Goal: Check status: Check status

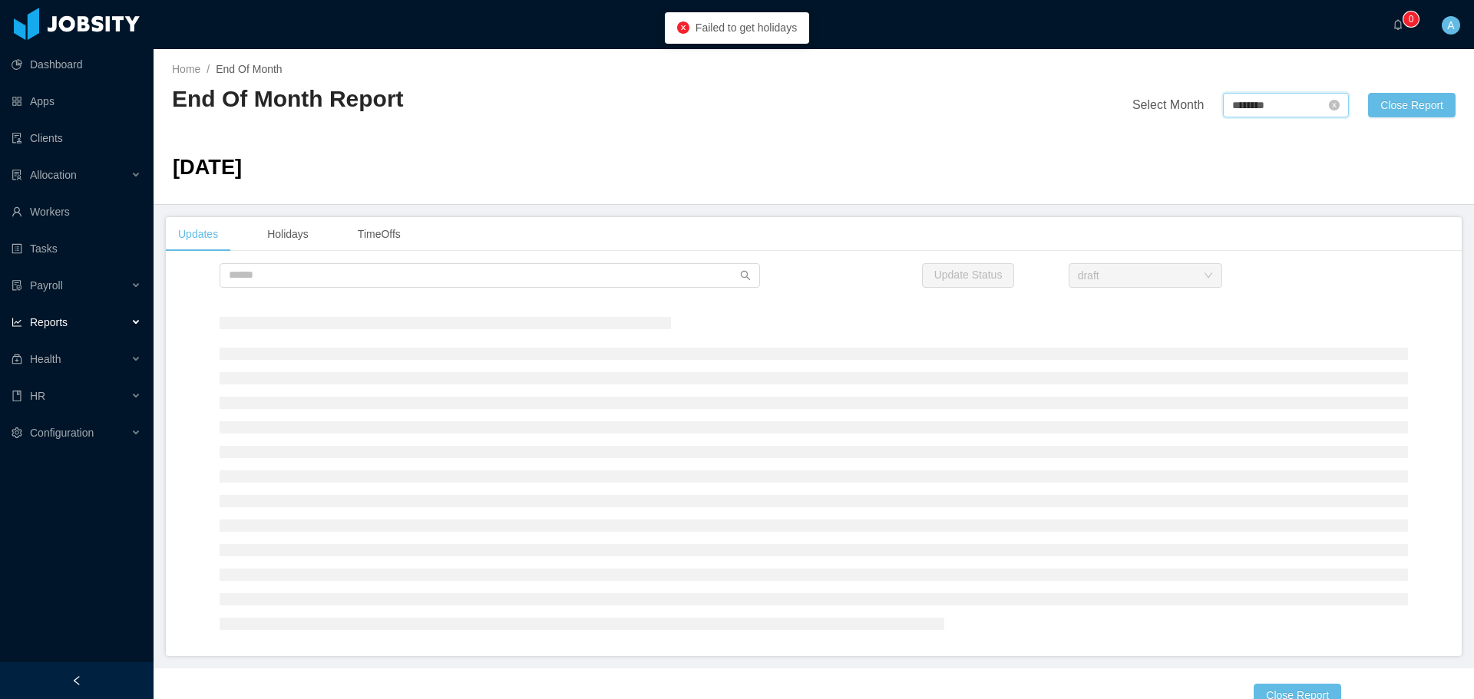
click at [1256, 104] on input "********" at bounding box center [1286, 105] width 126 height 25
click at [1405, 105] on link at bounding box center [1398, 106] width 20 height 30
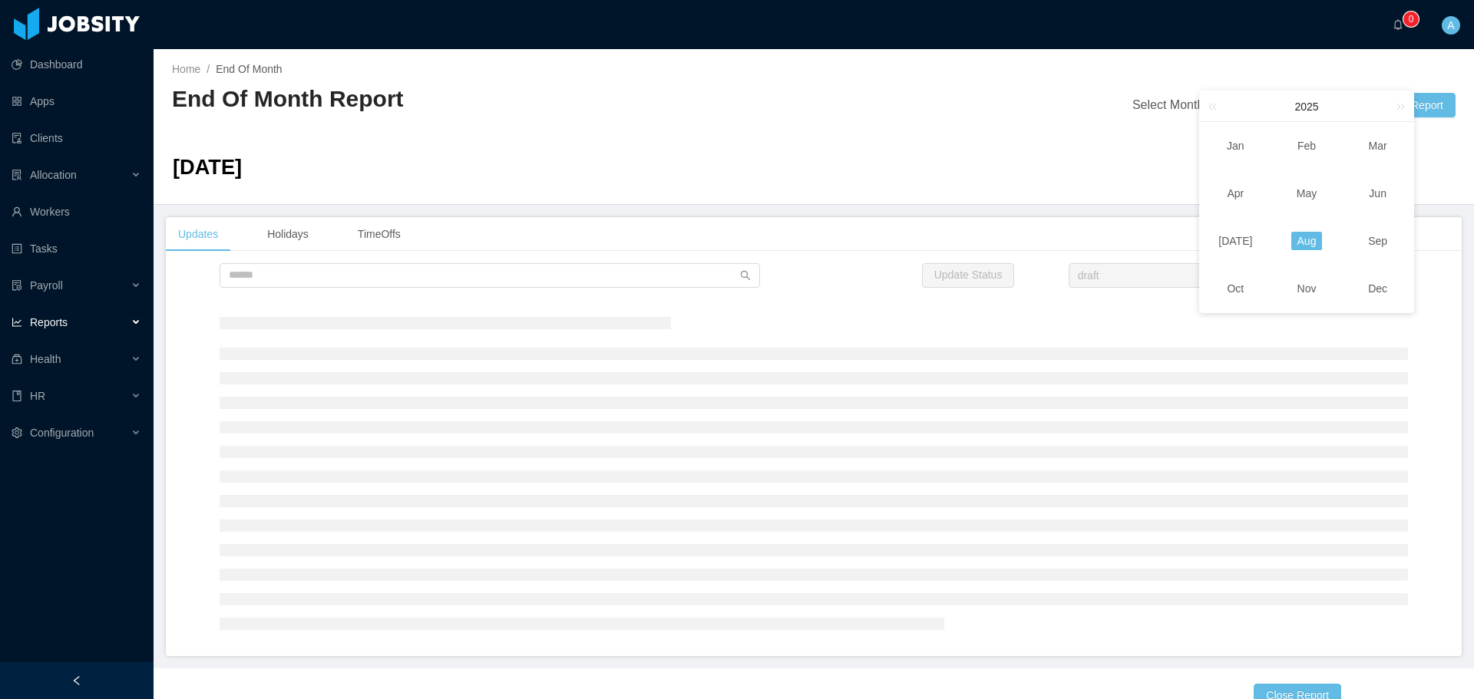
click at [1316, 233] on link "Aug" at bounding box center [1306, 241] width 31 height 18
type input "********"
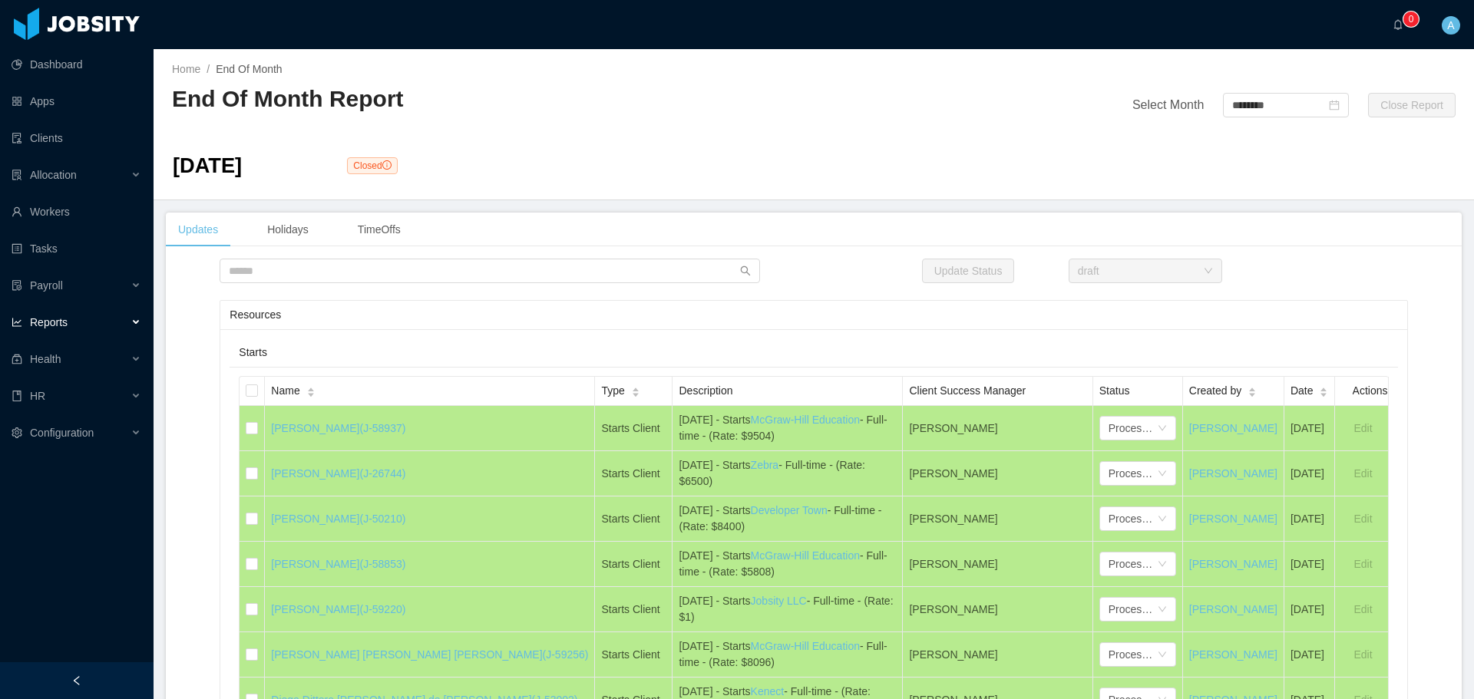
click at [1321, 260] on div "Update Status draft" at bounding box center [814, 271] width 1296 height 25
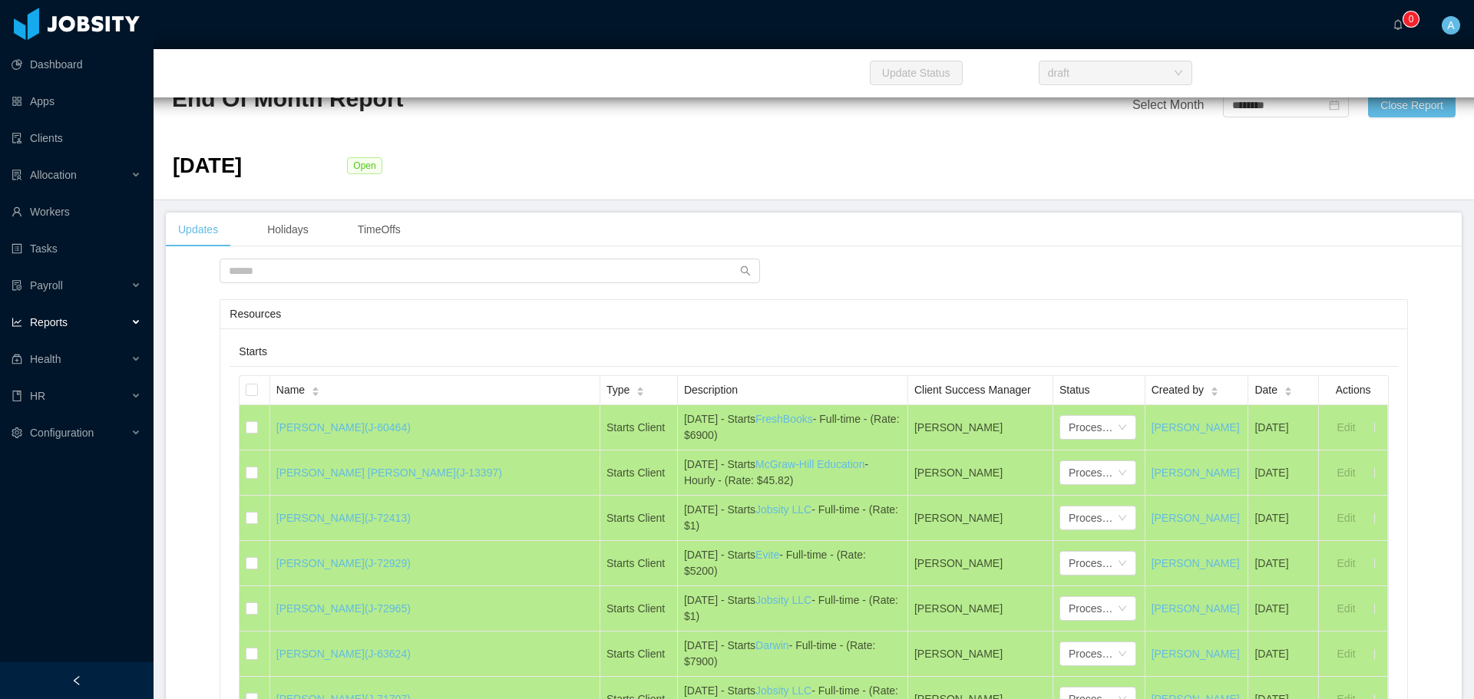
scroll to position [8525, 0]
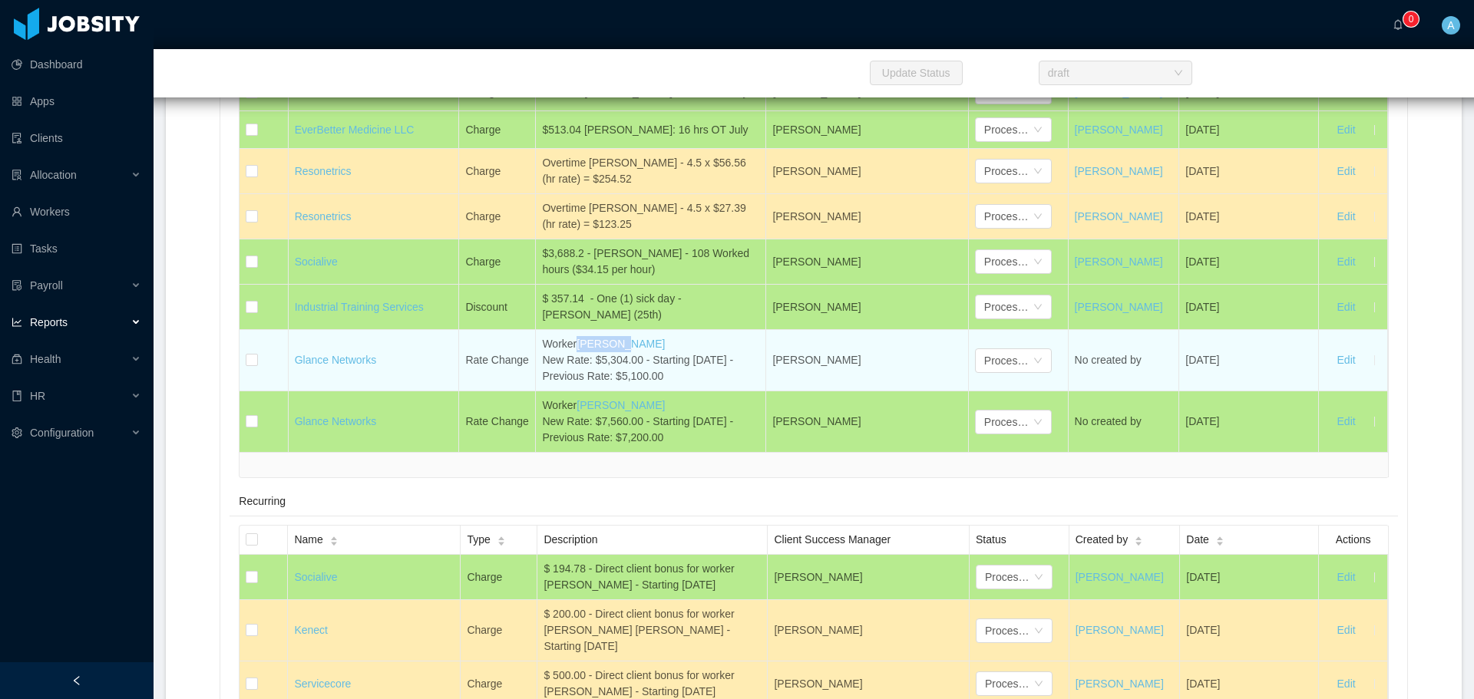
click at [665, 373] on div "Worker [PERSON_NAME] New Rate: $5,304.00 - Starting [DATE] - Previous Rate: $5,…" at bounding box center [650, 360] width 217 height 48
drag, startPoint x: 670, startPoint y: 385, endPoint x: 537, endPoint y: 366, distance: 134.2
click at [537, 366] on td "Worker [PERSON_NAME] New Rate: $5,304.00 - Starting [DATE] - Previous Rate: $5,…" at bounding box center [651, 360] width 230 height 61
click at [555, 372] on div "Worker [PERSON_NAME] New Rate: $5,304.00 - Starting [DATE] - Previous Rate: $5,…" at bounding box center [650, 360] width 217 height 48
drag, startPoint x: 536, startPoint y: 365, endPoint x: 671, endPoint y: 377, distance: 134.8
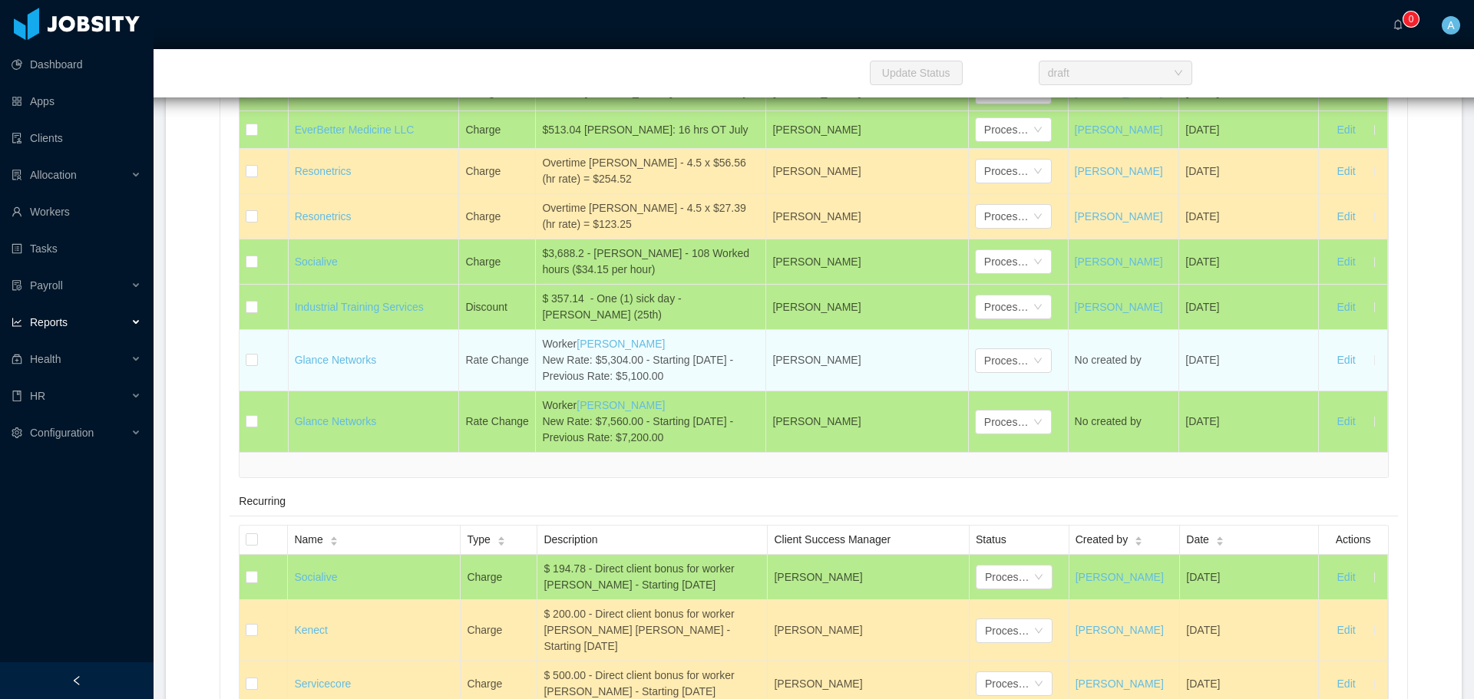
click at [671, 377] on td "Worker [PERSON_NAME] New Rate: $5,304.00 - Starting [DATE] - Previous Rate: $5,…" at bounding box center [651, 360] width 230 height 61
click at [670, 385] on div "Worker [PERSON_NAME] New Rate: $5,304.00 - Starting [DATE] - Previous Rate: $5,…" at bounding box center [650, 360] width 217 height 48
drag, startPoint x: 651, startPoint y: 384, endPoint x: 543, endPoint y: 366, distance: 109.6
click at [542, 365] on div "Worker [PERSON_NAME] New Rate: $5,304.00 - Starting [DATE] - Previous Rate: $5,…" at bounding box center [650, 360] width 217 height 48
click at [561, 379] on div "Worker [PERSON_NAME] New Rate: $5,304.00 - Starting [DATE] - Previous Rate: $5,…" at bounding box center [650, 360] width 217 height 48
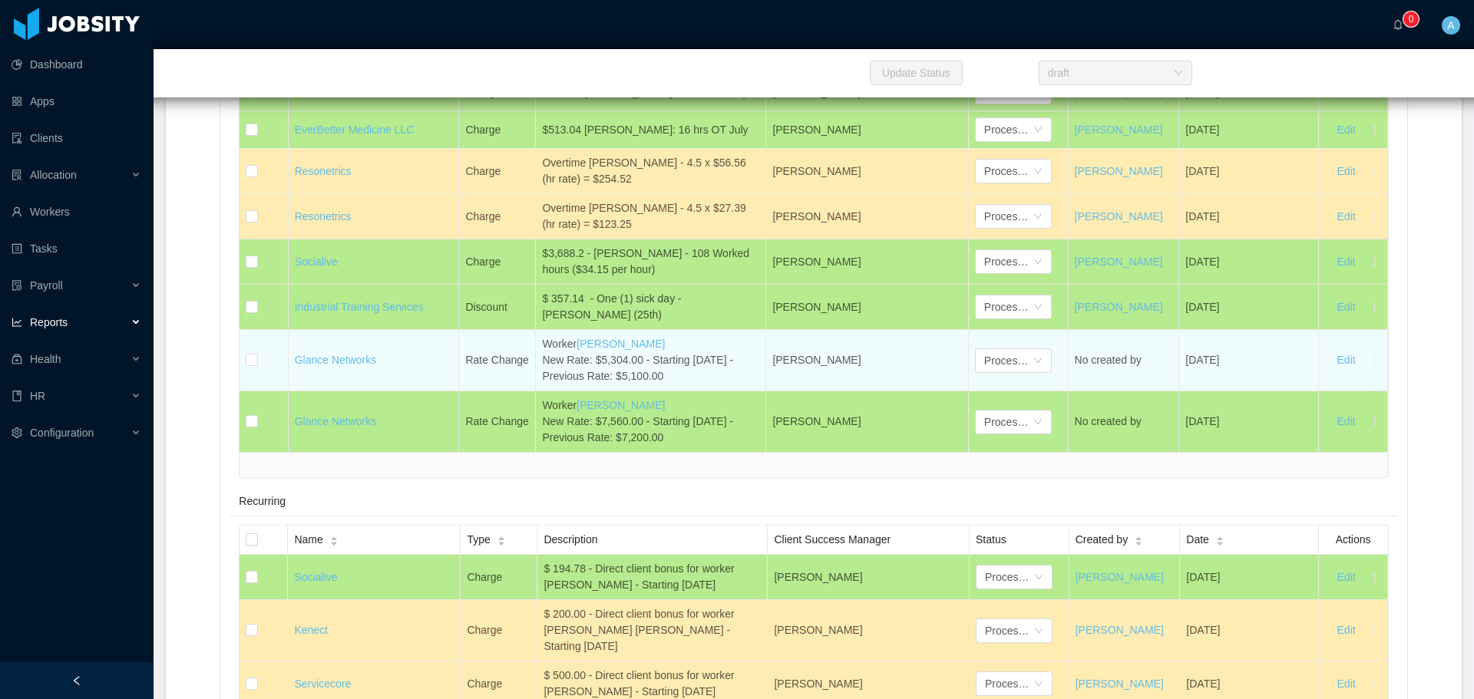
drag, startPoint x: 537, startPoint y: 367, endPoint x: 700, endPoint y: 384, distance: 163.6
click at [700, 384] on td "Worker [PERSON_NAME] New Rate: $5,304.00 - Starting [DATE] - Previous Rate: $5,…" at bounding box center [651, 360] width 230 height 61
click at [707, 368] on div "Worker [PERSON_NAME] New Rate: $5,304.00 - Starting [DATE] - Previous Rate: $5,…" at bounding box center [650, 360] width 217 height 48
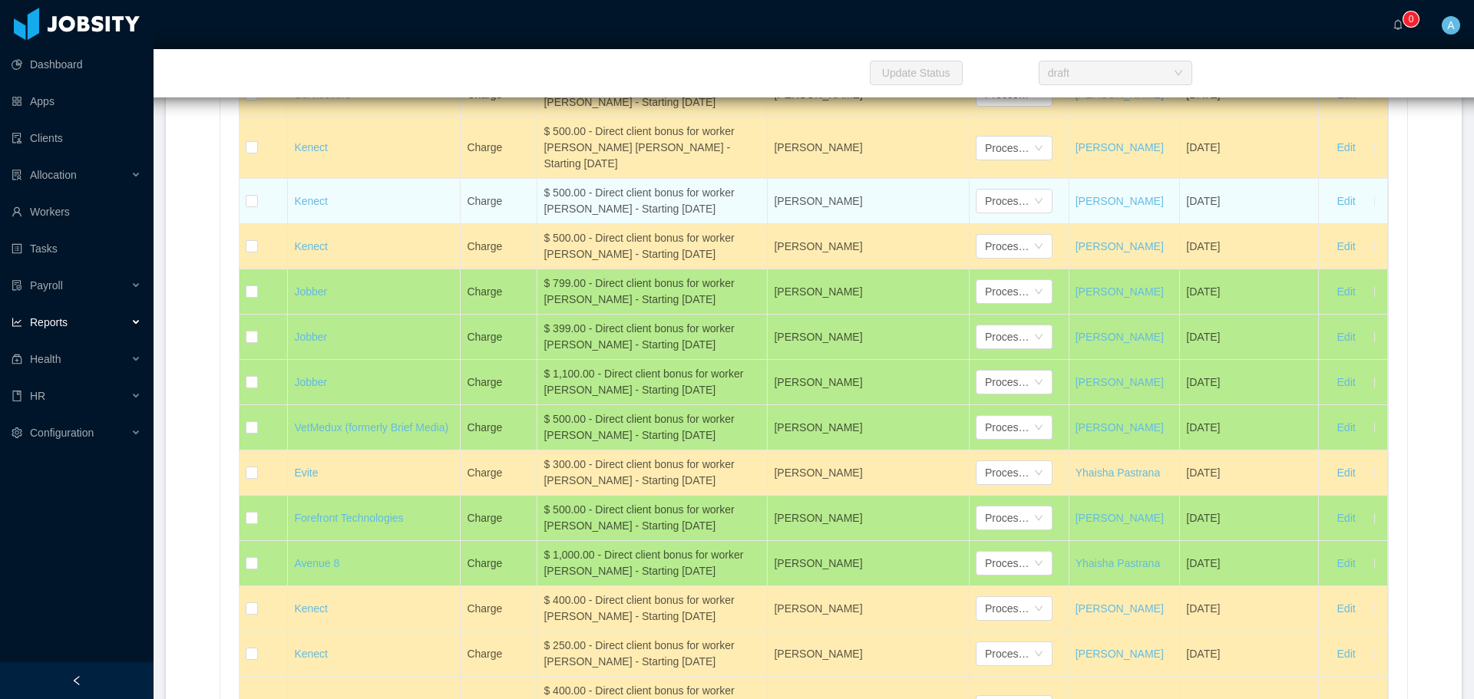
scroll to position [25296, 0]
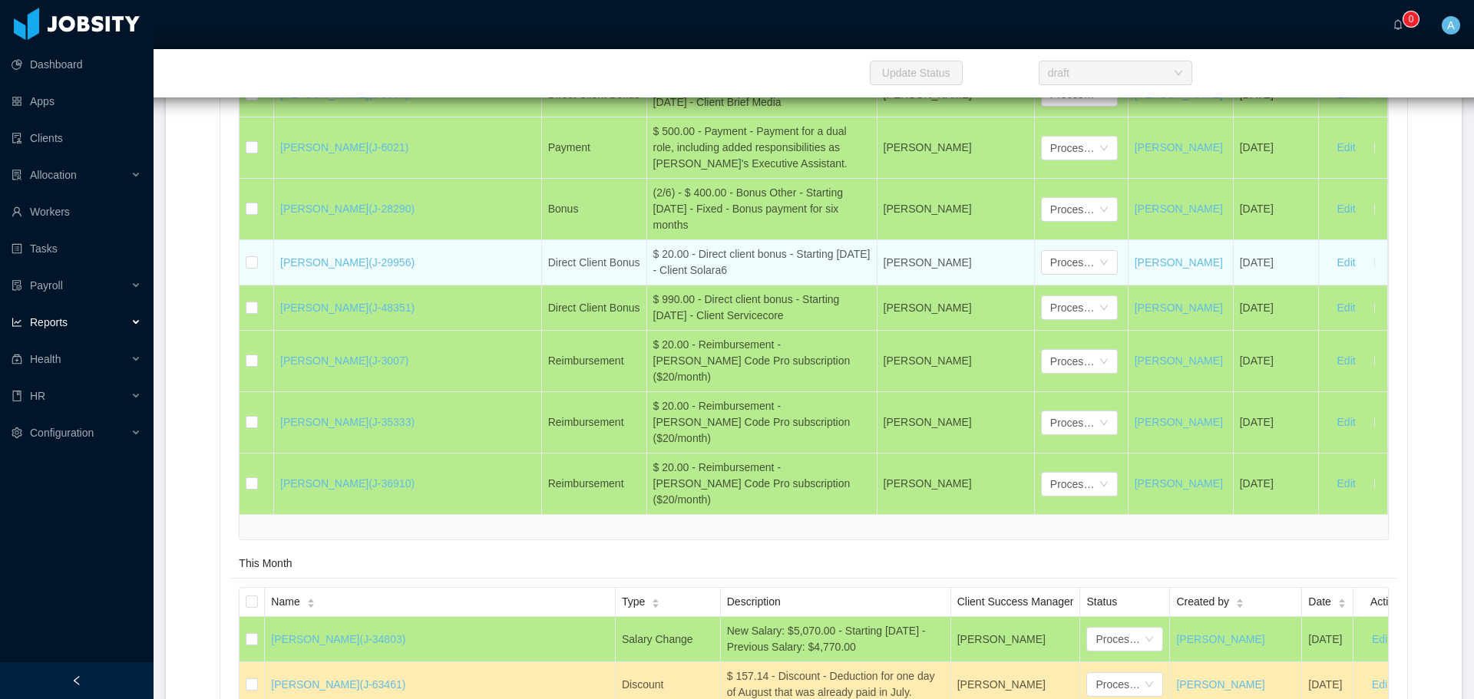
click at [653, 279] on div "$ 20.00 - Direct client bonus - Starting [DATE] - Client Solara6" at bounding box center [761, 262] width 217 height 32
click at [666, 279] on div "$ 20.00 - Direct client bonus - Starting [DATE] - Client Solara6" at bounding box center [761, 262] width 217 height 32
click at [662, 279] on div "$ 20.00 - Direct client bonus - Starting [DATE] - Client Solara6" at bounding box center [761, 262] width 217 height 32
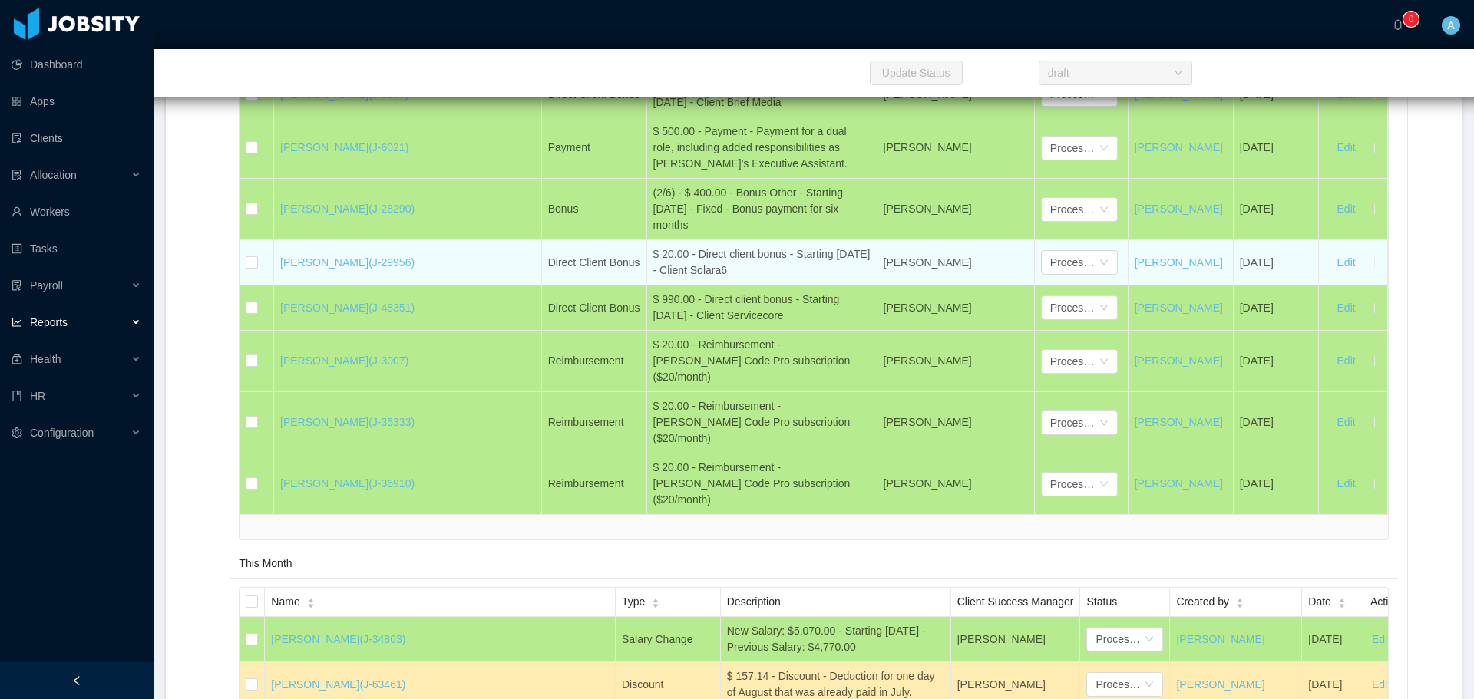
click at [662, 279] on div "$ 20.00 - Direct client bonus - Starting [DATE] - Client Solara6" at bounding box center [761, 262] width 217 height 32
click at [658, 279] on div "$ 20.00 - Direct client bonus - Starting [DATE] - Client Solara6" at bounding box center [761, 262] width 217 height 32
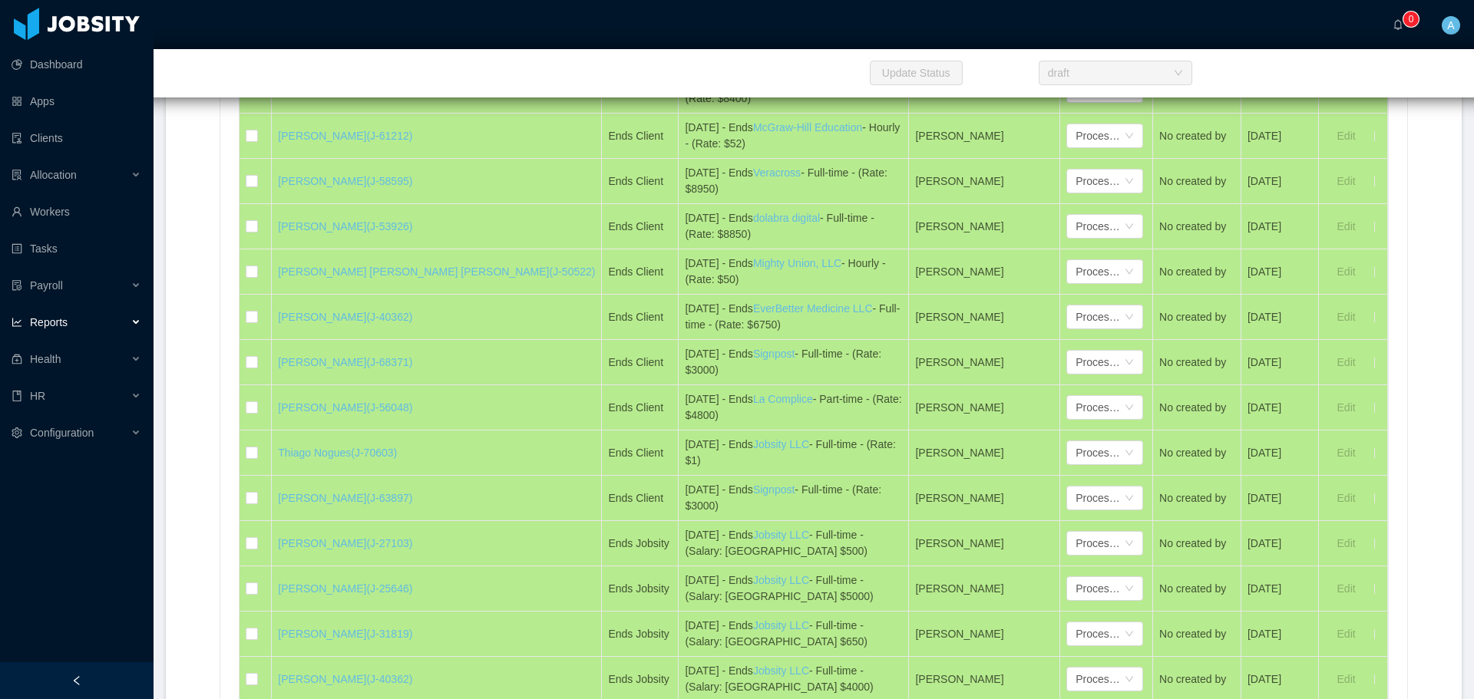
scroll to position [14690, 0]
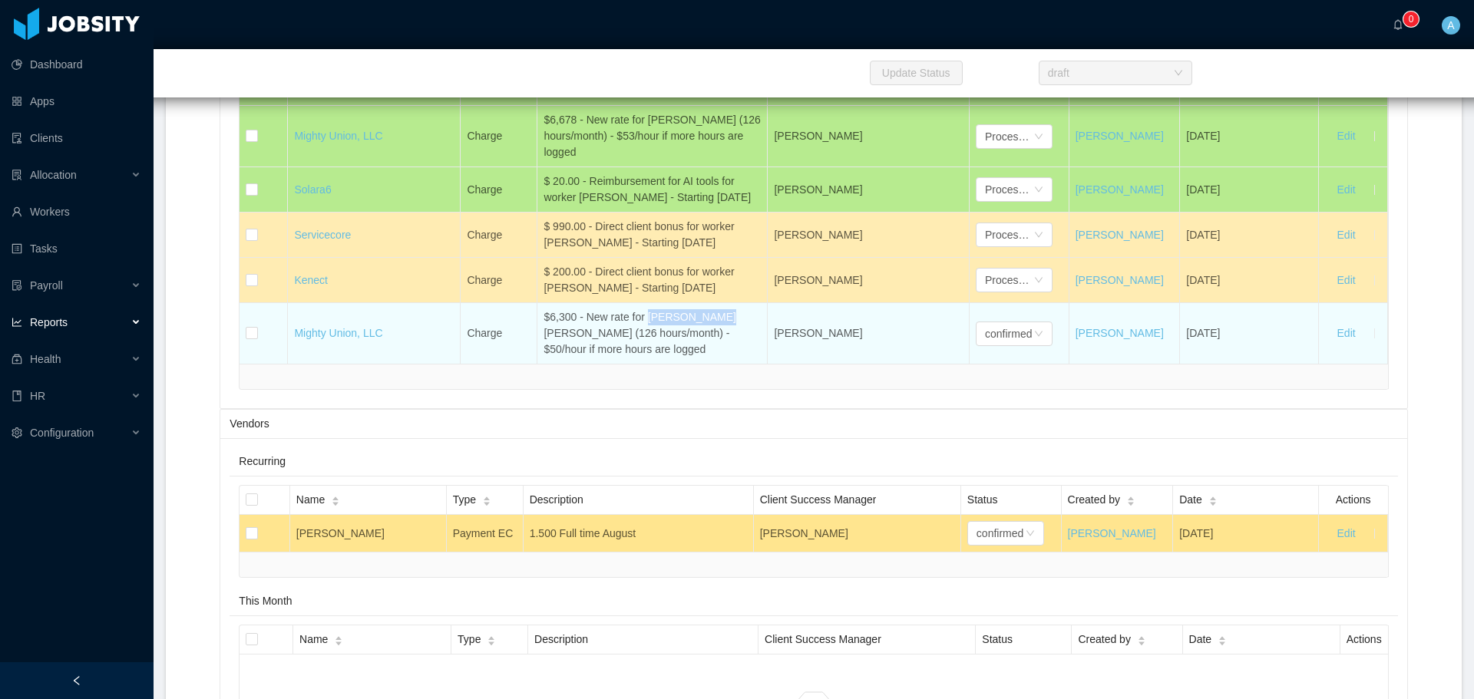
click at [629, 358] on div "$6,300 - New rate for [PERSON_NAME] [PERSON_NAME] (126 hours/month) - $50/hour …" at bounding box center [651, 333] width 217 height 48
drag, startPoint x: 560, startPoint y: 350, endPoint x: 539, endPoint y: 351, distance: 21.5
click at [543, 350] on div "$6,300 - New rate for [PERSON_NAME] [PERSON_NAME] (126 hours/month) - $50/hour …" at bounding box center [651, 333] width 217 height 48
click at [572, 358] on div "$6,300 - New rate for [PERSON_NAME] [PERSON_NAME] (126 hours/month) - $50/hour …" at bounding box center [651, 333] width 217 height 48
drag, startPoint x: 563, startPoint y: 349, endPoint x: 539, endPoint y: 348, distance: 23.8
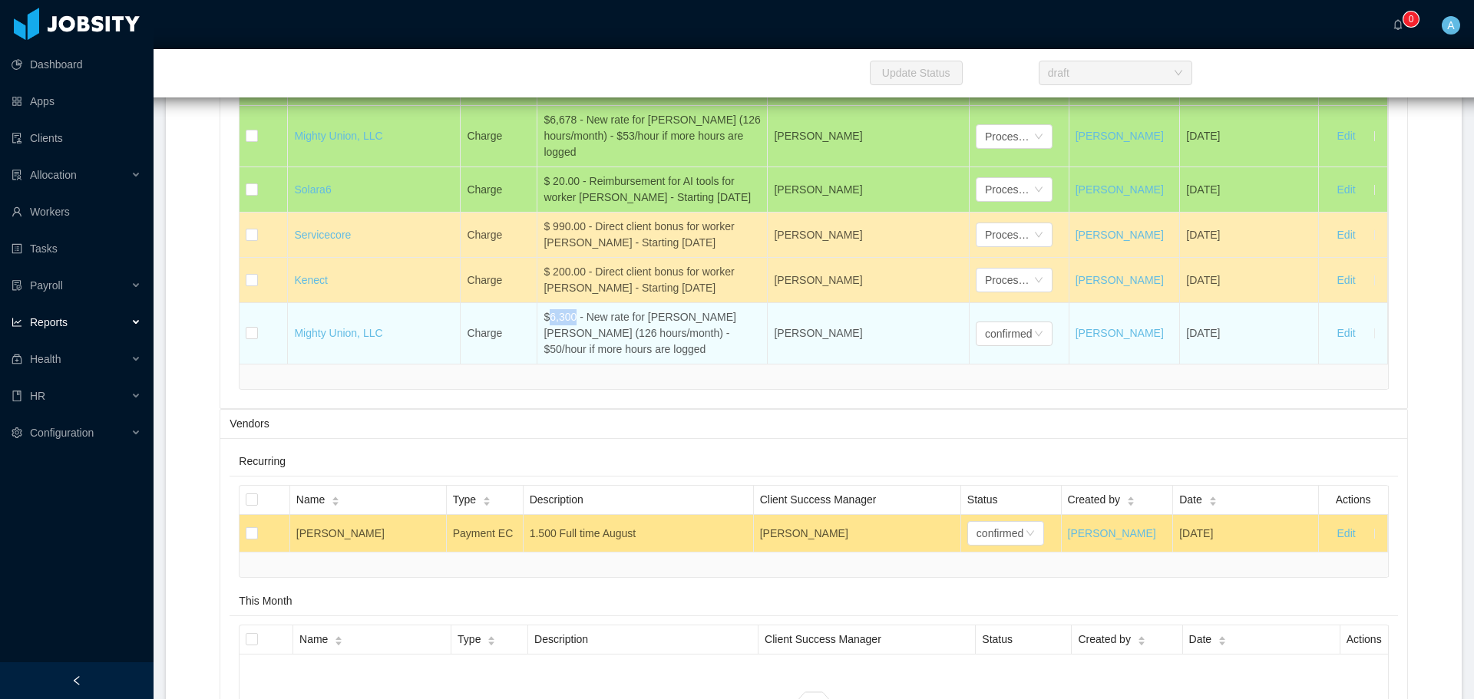
click at [543, 348] on div "$6,300 - New rate for [PERSON_NAME] [PERSON_NAME] (126 hours/month) - $50/hour …" at bounding box center [651, 333] width 217 height 48
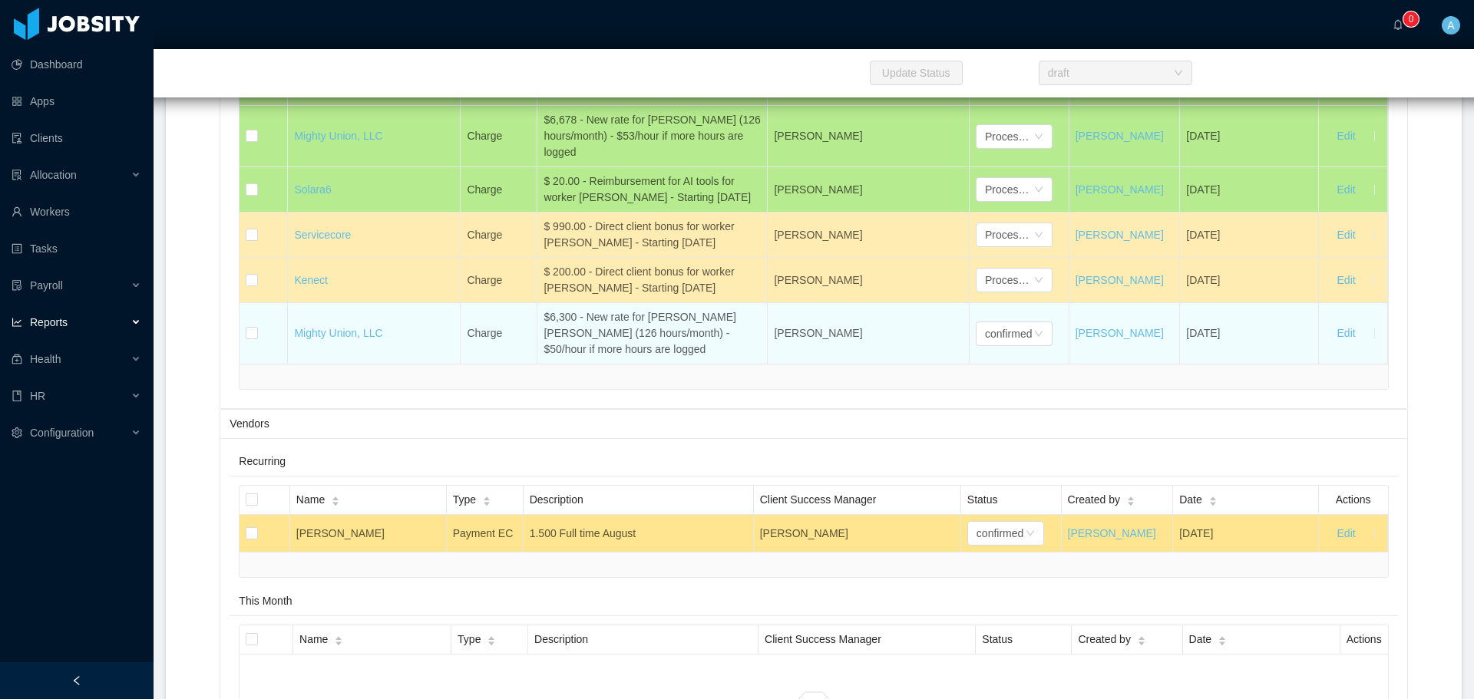
click at [685, 358] on div "$6,300 - New rate for [PERSON_NAME] [PERSON_NAME] (126 hours/month) - $50/hour …" at bounding box center [651, 333] width 217 height 48
click at [635, 358] on div "$6,300 - New rate for [PERSON_NAME] [PERSON_NAME] (126 hours/month) - $50/hour …" at bounding box center [651, 333] width 217 height 48
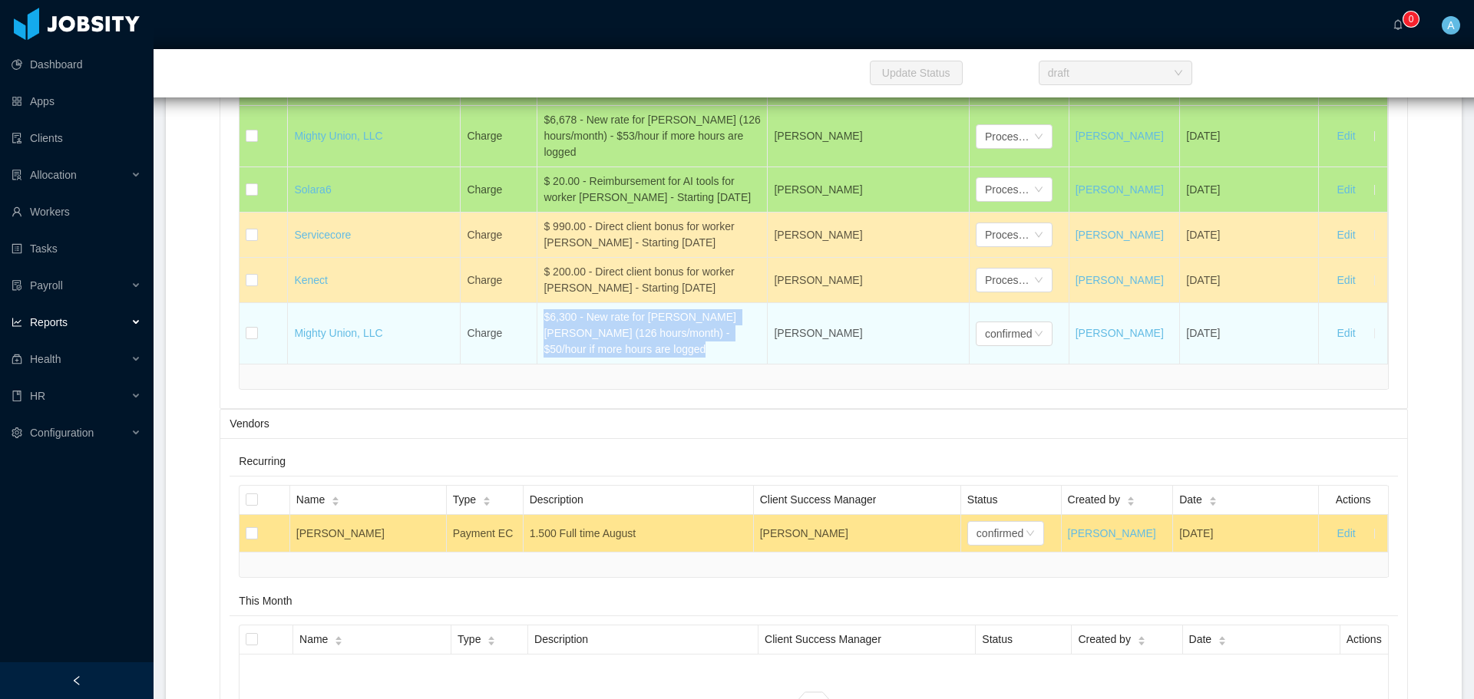
click at [635, 358] on div "$6,300 - New rate for [PERSON_NAME] [PERSON_NAME] (126 hours/month) - $50/hour …" at bounding box center [651, 333] width 217 height 48
click at [992, 345] on div "confirmed" at bounding box center [1008, 333] width 47 height 23
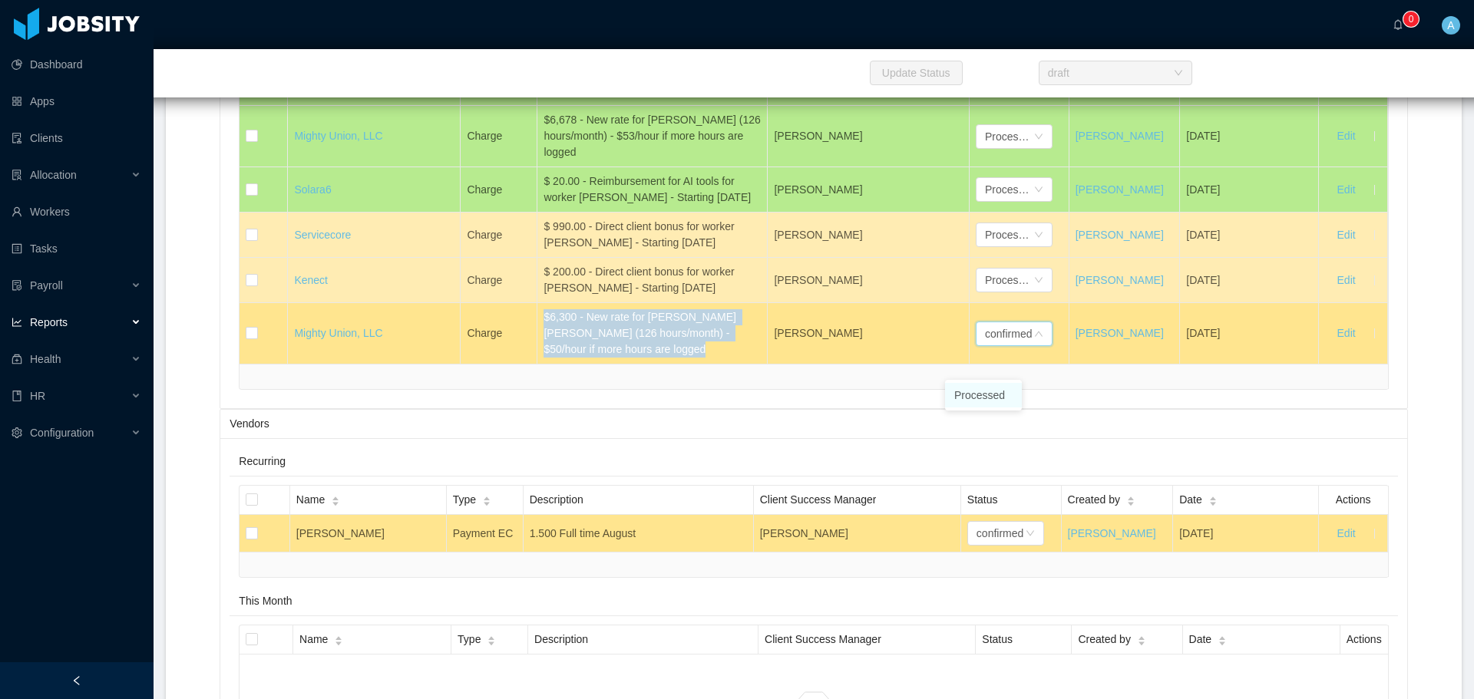
click at [995, 399] on li "Processed" at bounding box center [983, 395] width 77 height 25
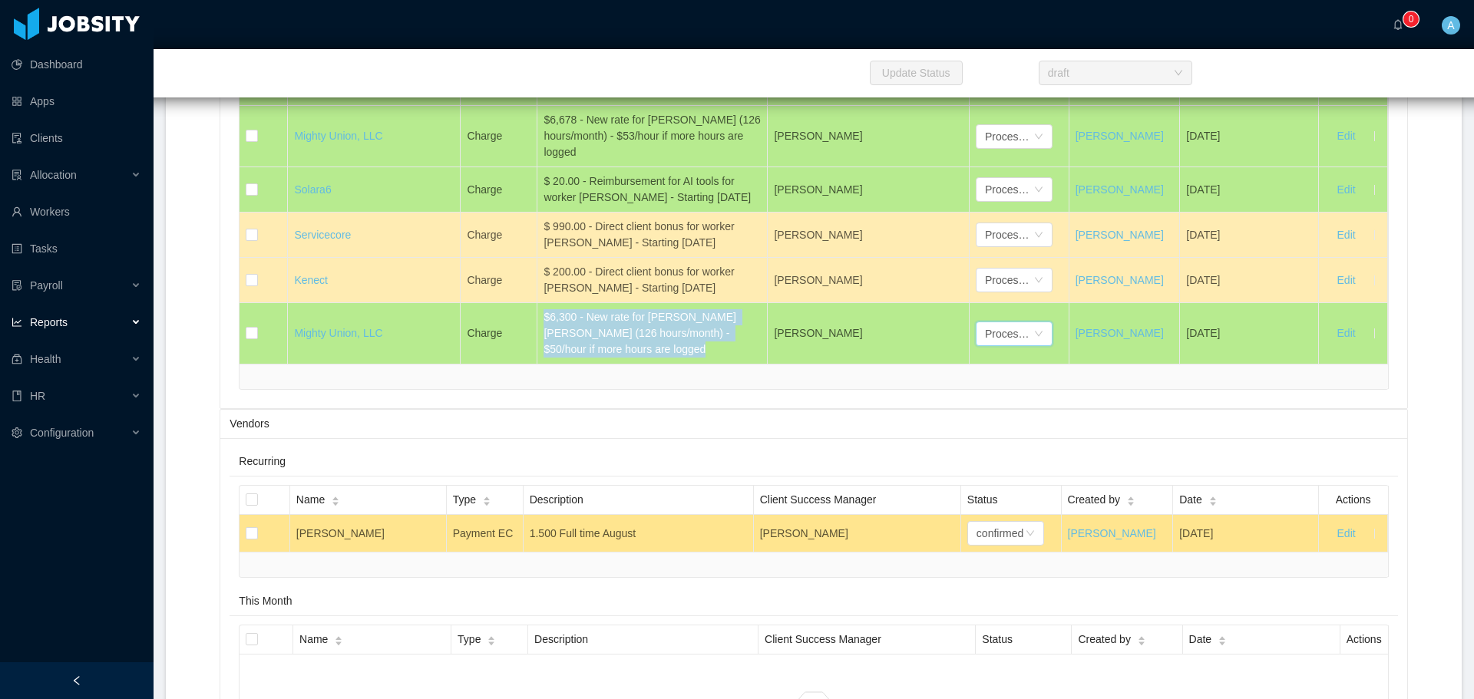
click at [821, 438] on div "Vendors" at bounding box center [812, 424] width 1167 height 28
